Goal: Complete application form

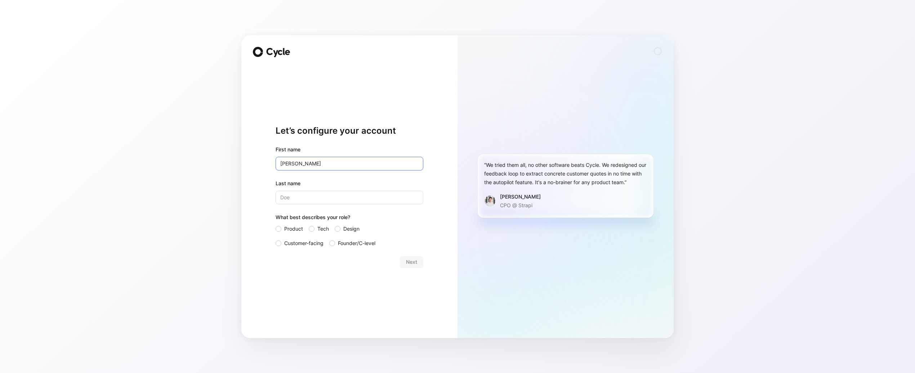
type input "[PERSON_NAME]"
click at [308, 199] on input "Last name" at bounding box center [349, 197] width 148 height 14
type input "[PERSON_NAME]"
click at [320, 228] on span "Tech" at bounding box center [323, 228] width 12 height 9
click at [309, 224] on input "Tech" at bounding box center [309, 224] width 0 height 0
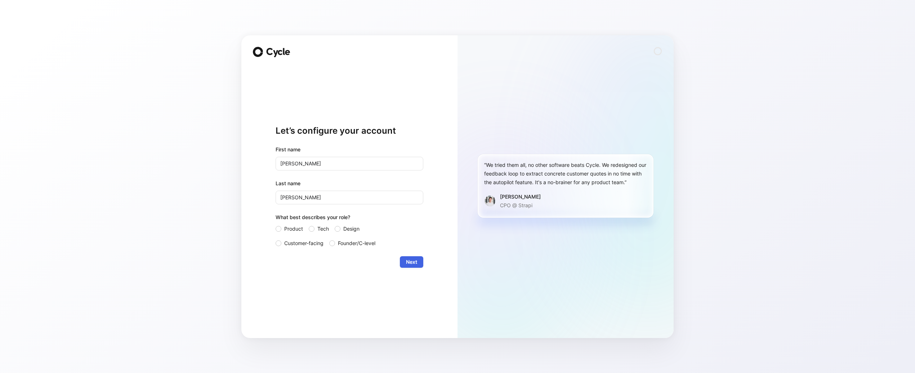
click at [413, 264] on span "Next" at bounding box center [411, 261] width 11 height 9
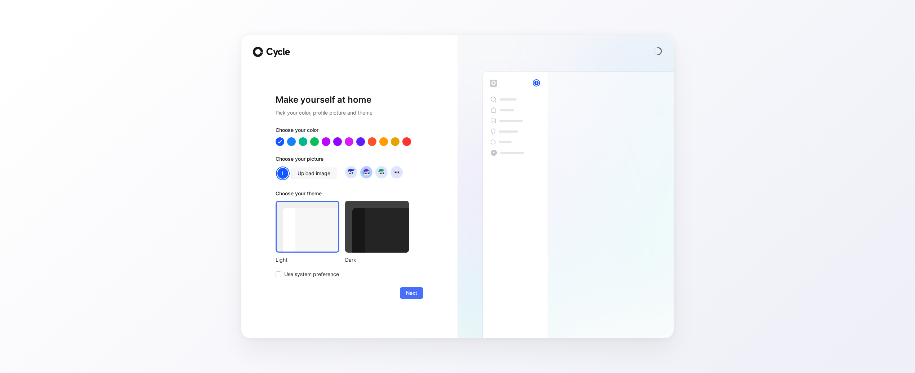
click at [367, 172] on img at bounding box center [366, 172] width 10 height 10
click at [405, 140] on div at bounding box center [406, 140] width 9 height 9
click at [394, 141] on div at bounding box center [394, 140] width 9 height 9
click at [377, 142] on div at bounding box center [349, 141] width 148 height 9
click at [381, 142] on div at bounding box center [383, 140] width 9 height 9
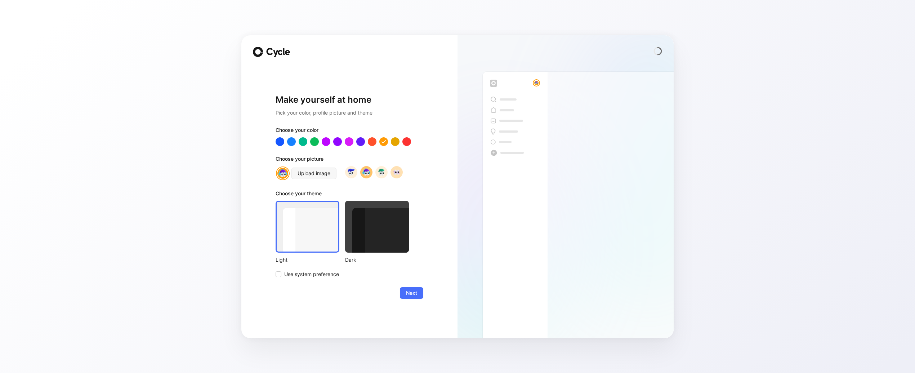
click at [397, 174] on img at bounding box center [396, 172] width 10 height 10
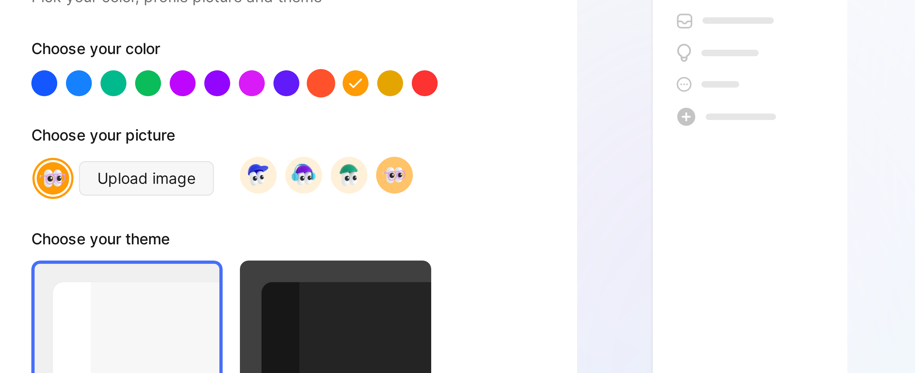
click at [368, 142] on div at bounding box center [371, 140] width 9 height 9
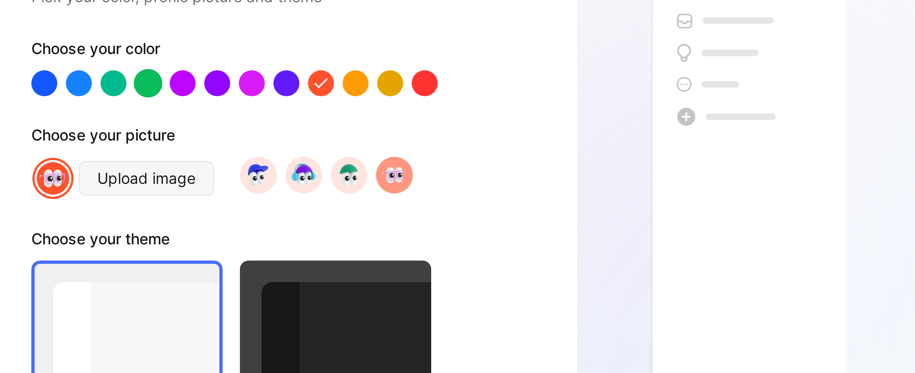
click at [314, 143] on div at bounding box center [314, 140] width 9 height 9
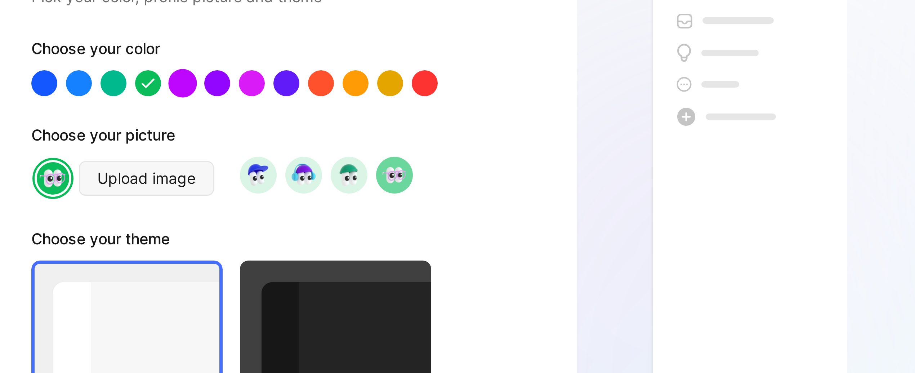
click at [327, 143] on div at bounding box center [325, 140] width 9 height 9
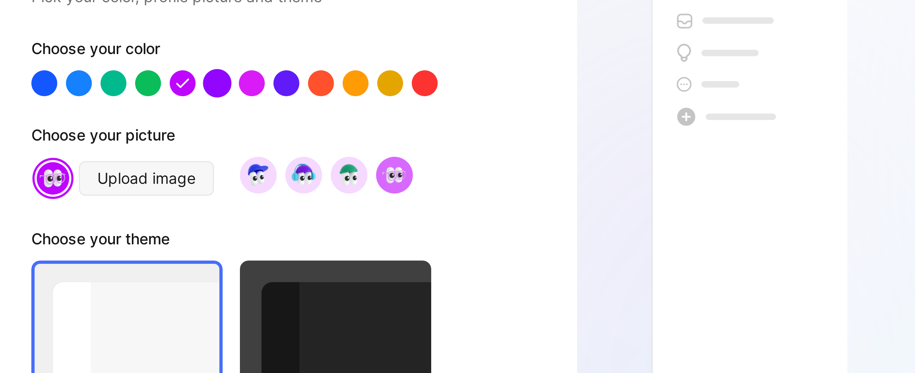
click at [337, 142] on div at bounding box center [337, 140] width 9 height 9
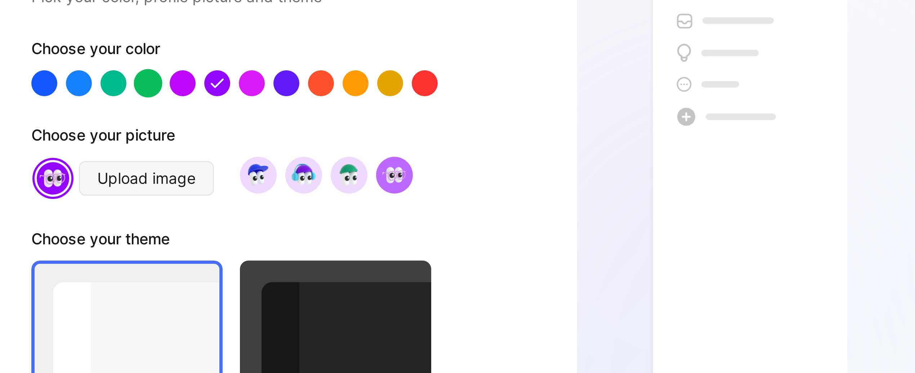
click at [314, 143] on div at bounding box center [314, 140] width 9 height 9
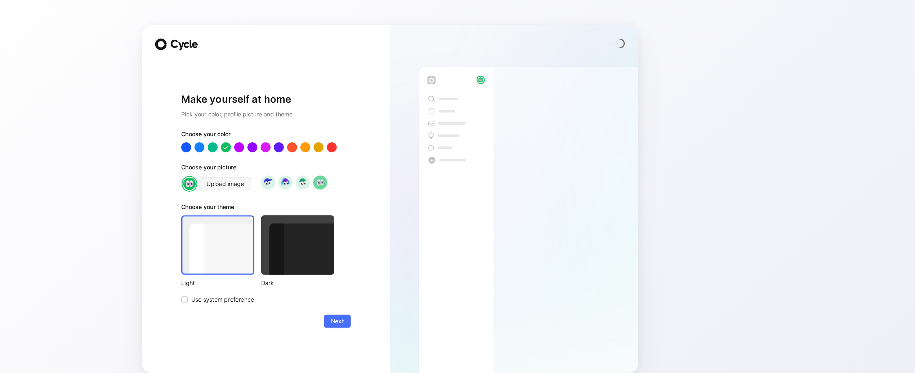
click at [373, 206] on div at bounding box center [377, 227] width 64 height 52
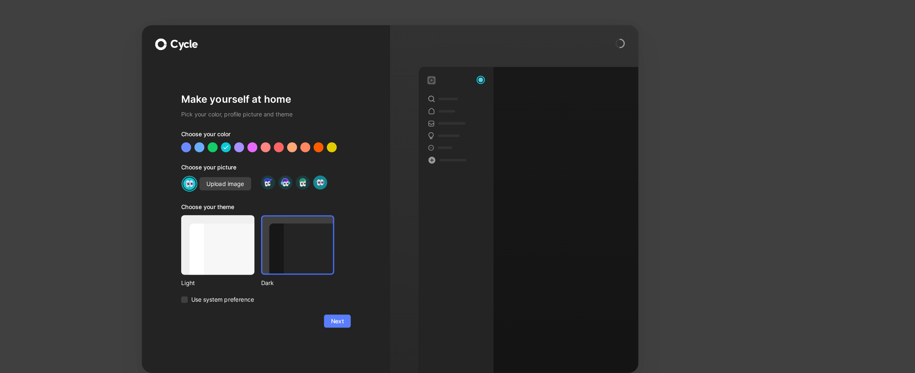
click at [413, 292] on span "Next" at bounding box center [411, 292] width 11 height 9
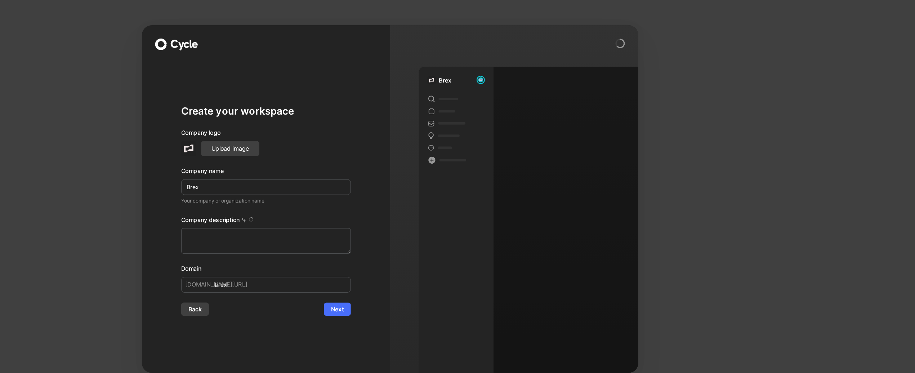
type textarea "Brex is a financial technology company founded in [DATE] by [PERSON_NAME] and […"
click at [468, 165] on div "Brex" at bounding box center [565, 196] width 216 height 282
click at [429, 101] on div "Create your workspace Company logo Upload image Company name Brex Your company …" at bounding box center [349, 186] width 216 height 302
click at [218, 195] on div "Create your workspace Company logo Upload image Company name Brex Your company …" at bounding box center [457, 186] width 915 height 373
